Goal: Transaction & Acquisition: Subscribe to service/newsletter

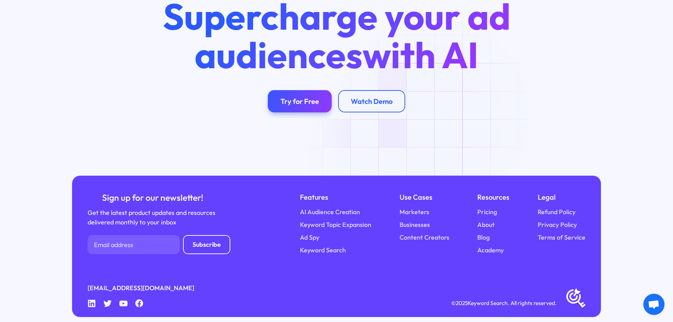
scroll to position [2790, 0]
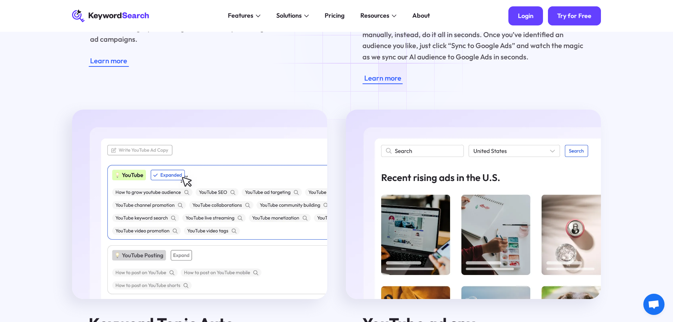
click at [528, 17] on div "Login" at bounding box center [526, 16] width 16 height 8
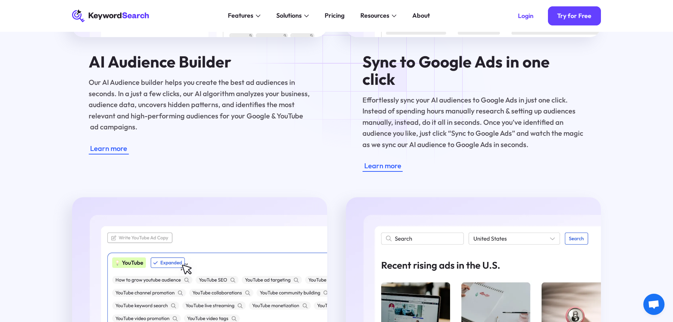
scroll to position [1060, 0]
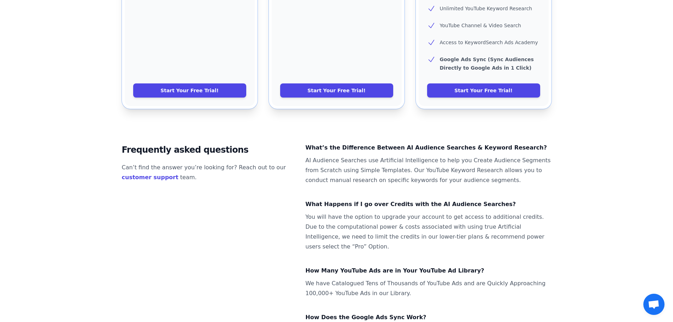
scroll to position [421, 0]
click at [140, 173] on link "customer support" at bounding box center [150, 176] width 56 height 7
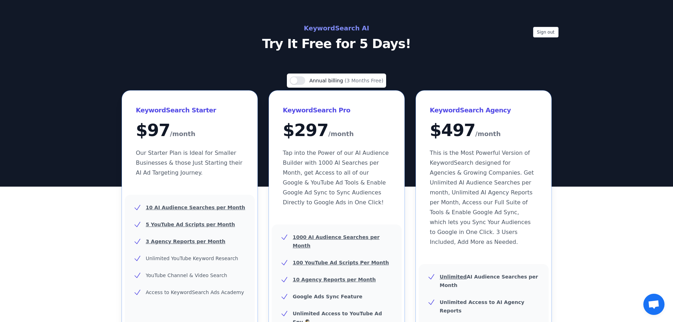
scroll to position [353, 0]
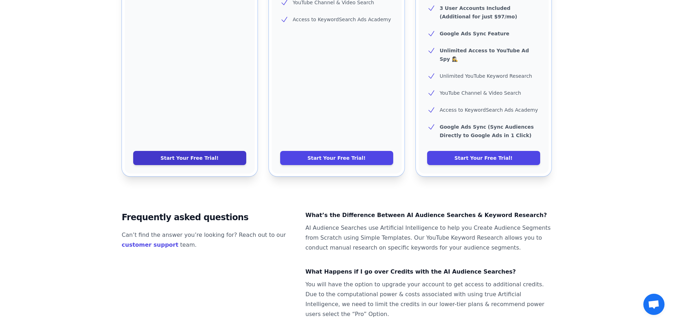
click at [198, 151] on link "Start Your Free Trial!" at bounding box center [189, 158] width 113 height 14
